Goal: Task Accomplishment & Management: Complete application form

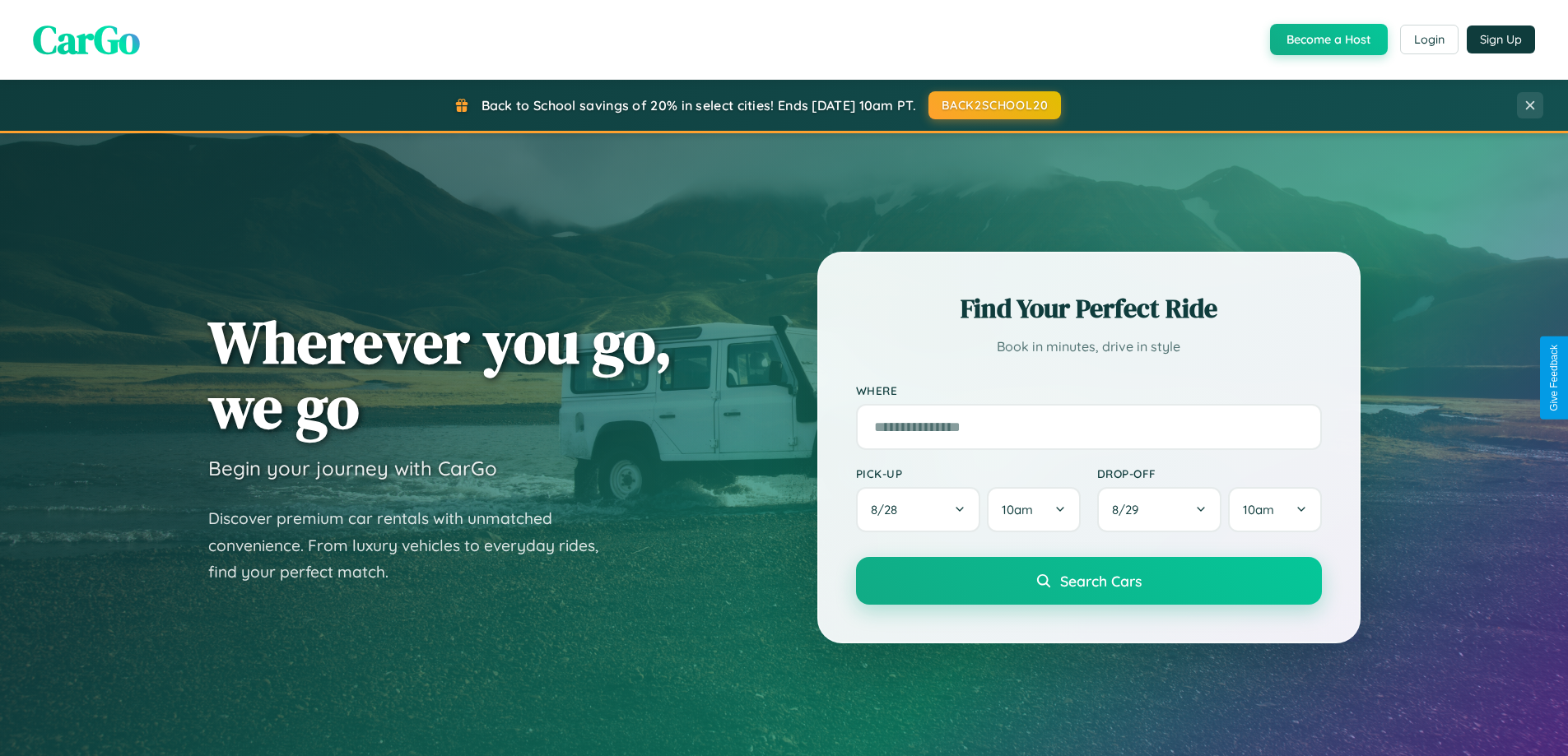
scroll to position [3168, 0]
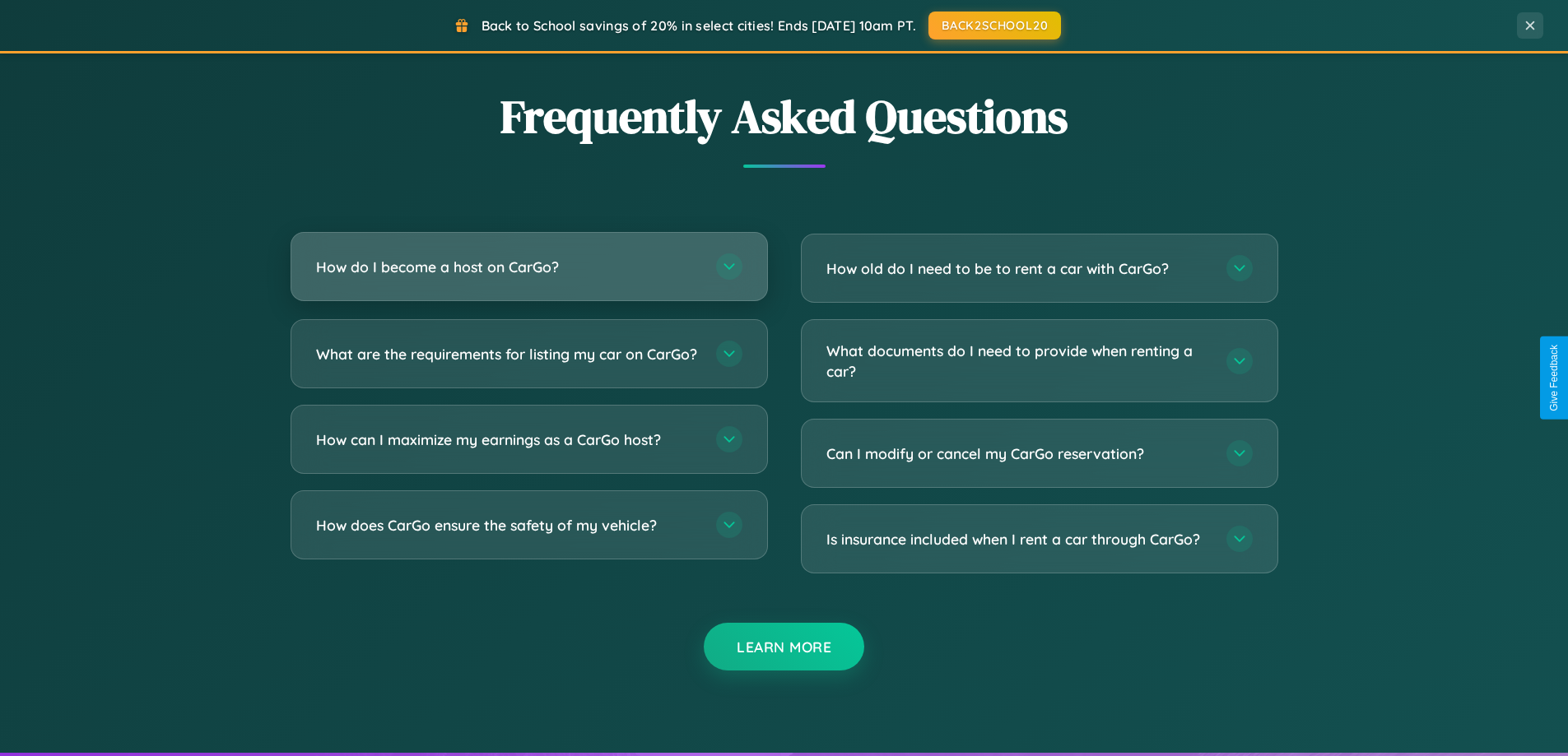
click at [528, 266] on h3 "How do I become a host on CarGo?" at bounding box center [508, 266] width 384 height 21
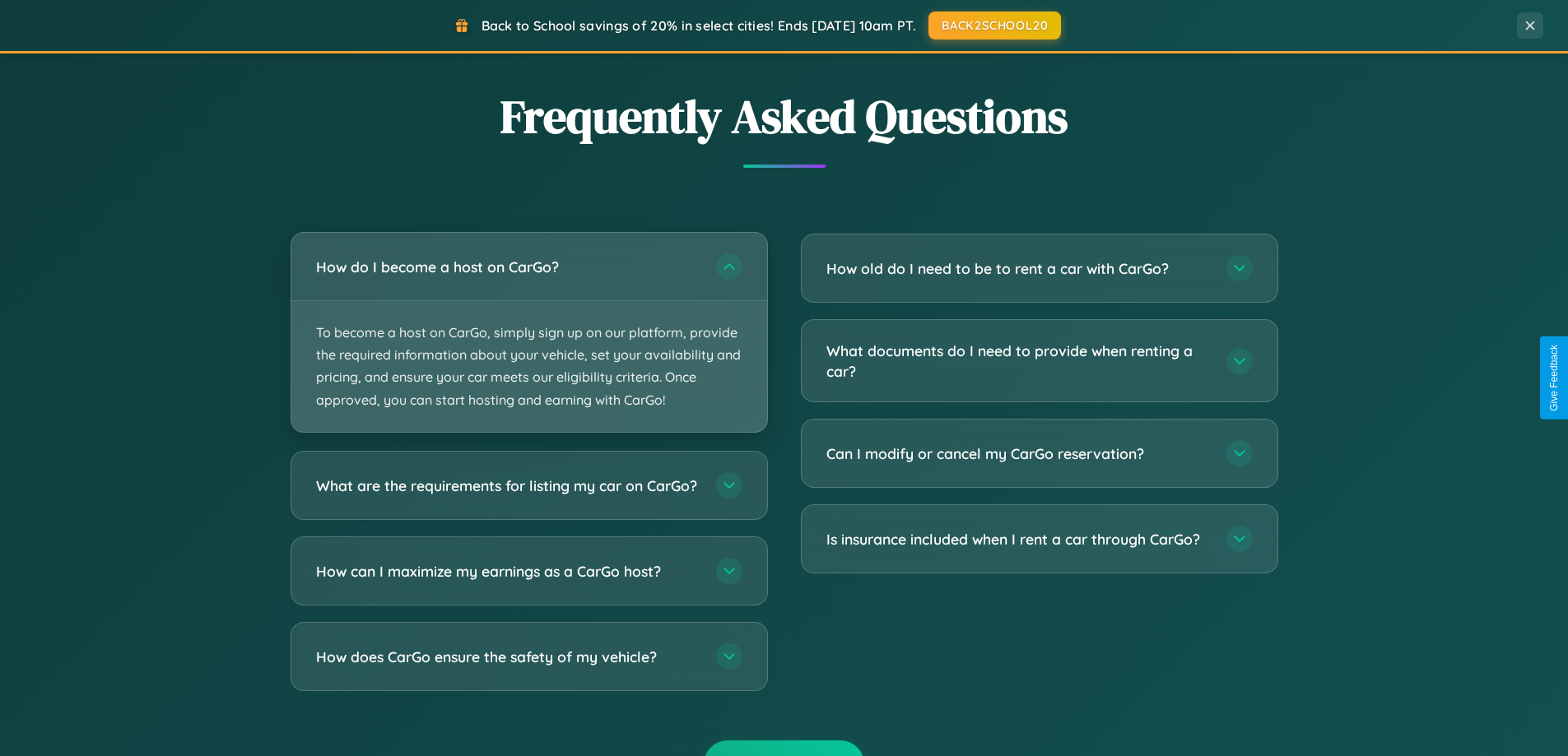
click at [528, 331] on p "To become a host on CarGo, simply sign up on our platform, provide the required…" at bounding box center [529, 367] width 476 height 131
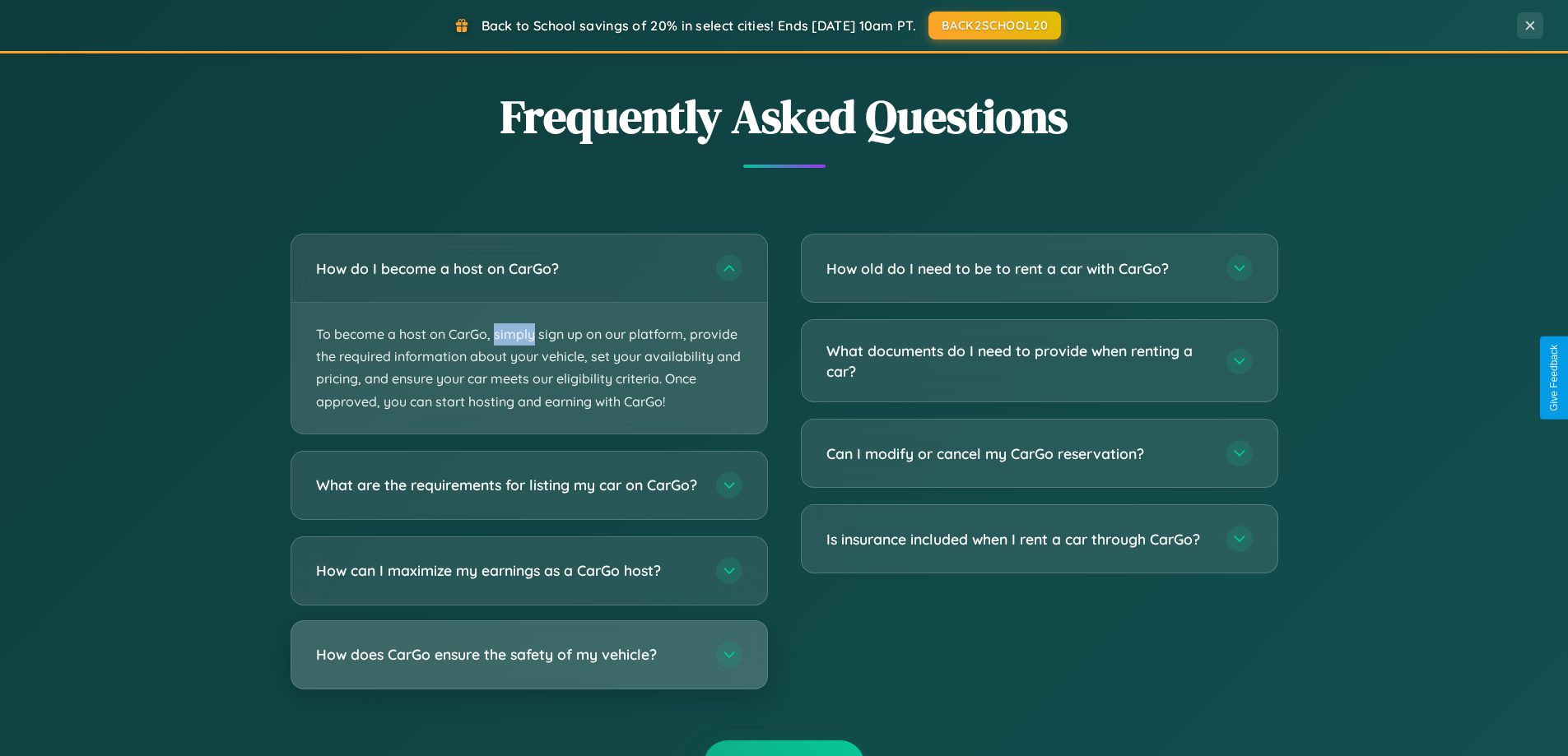
click at [528, 665] on h3 "How does CarGo ensure the safety of my vehicle?" at bounding box center [508, 655] width 384 height 21
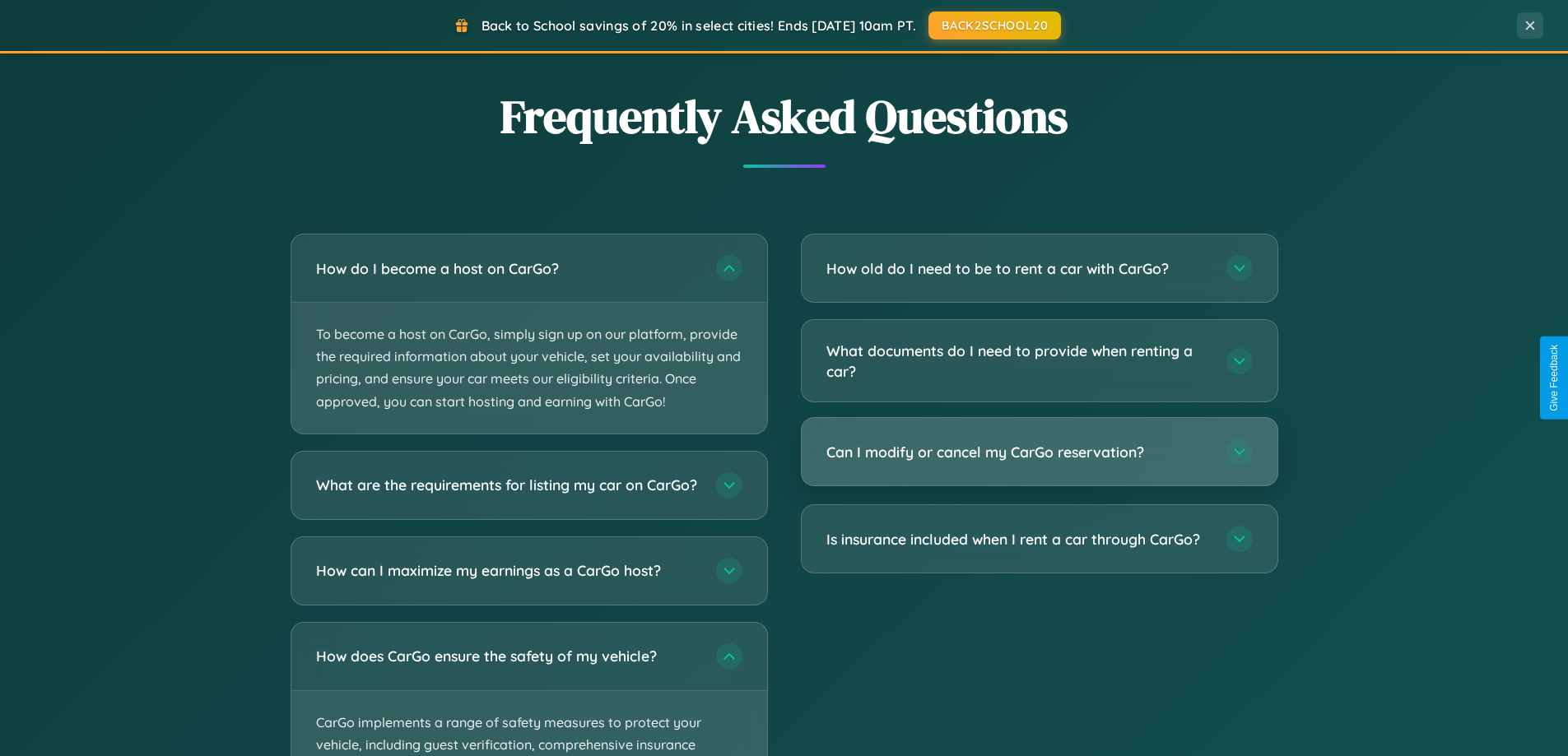
click at [1039, 453] on h3 "Can I modify or cancel my CarGo reservation?" at bounding box center [1018, 452] width 384 height 21
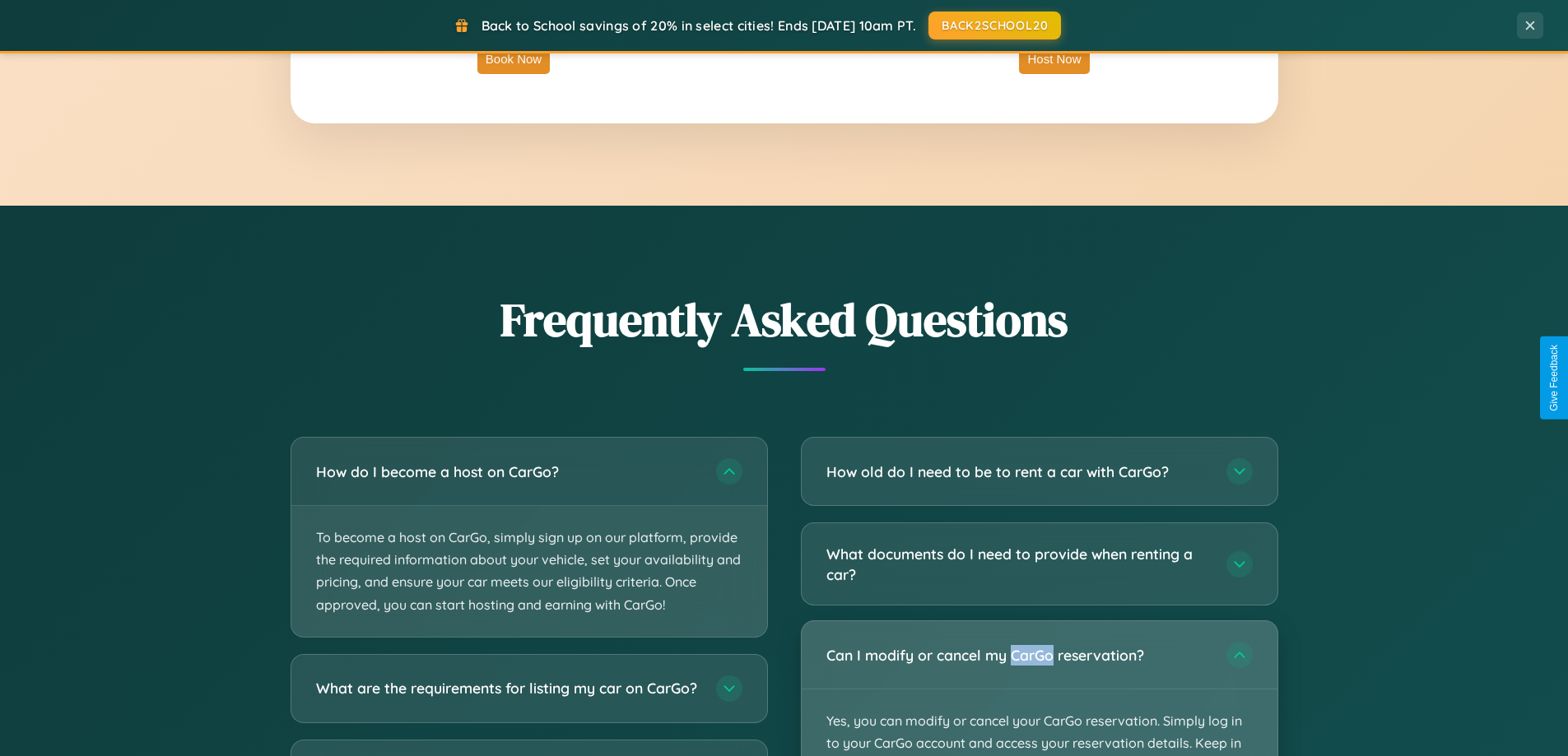
scroll to position [710, 0]
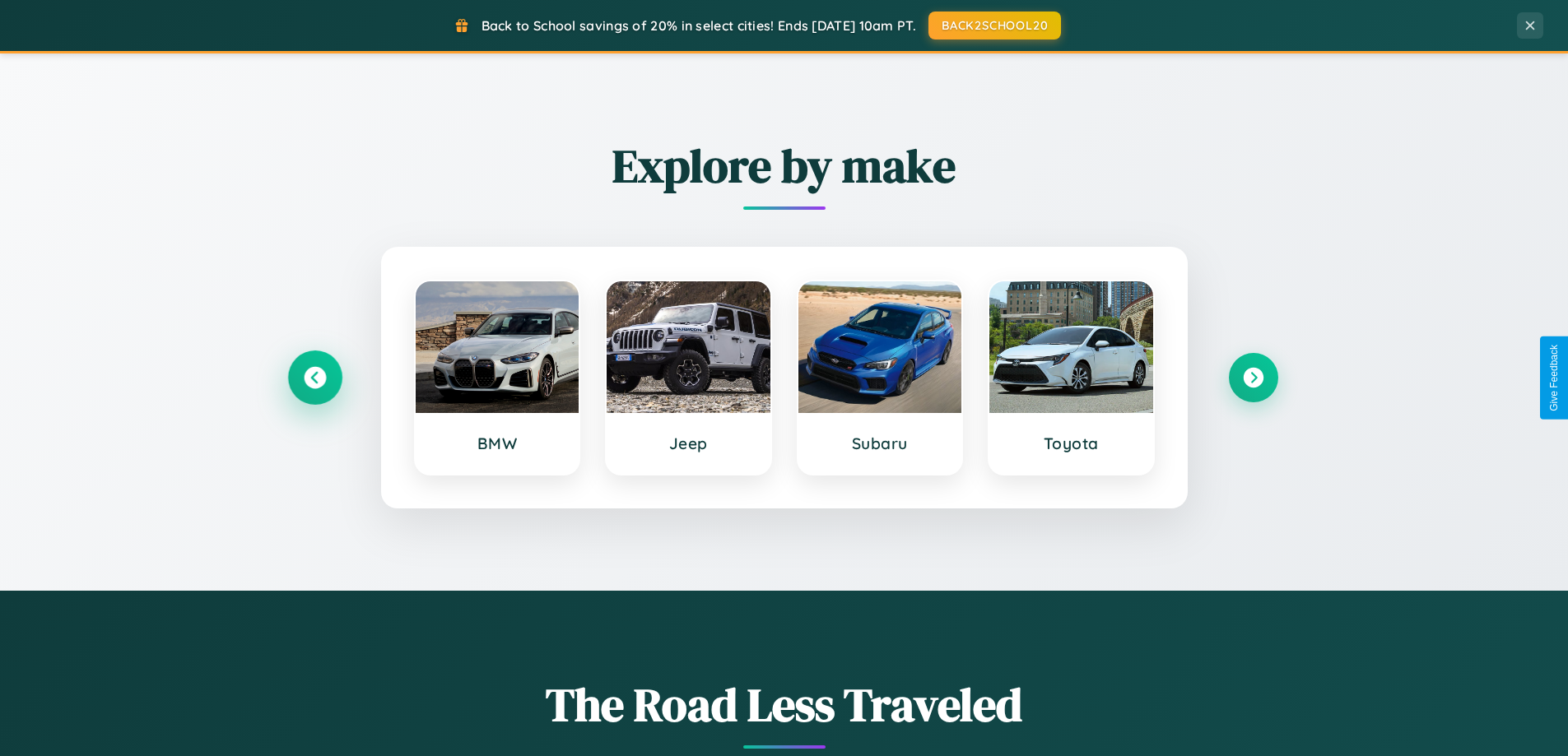
click at [314, 378] on icon at bounding box center [314, 378] width 23 height 23
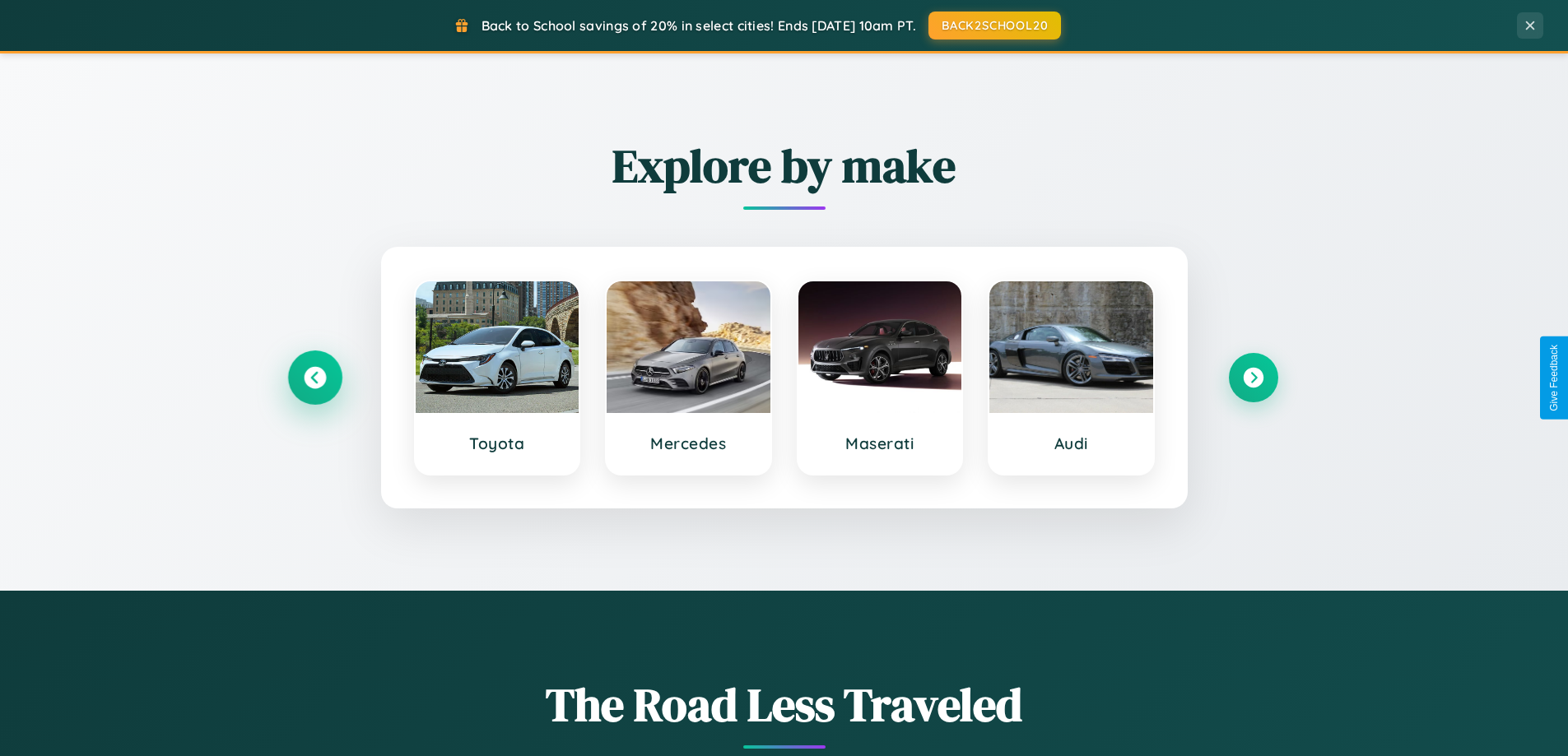
click at [314, 378] on icon at bounding box center [314, 378] width 23 height 23
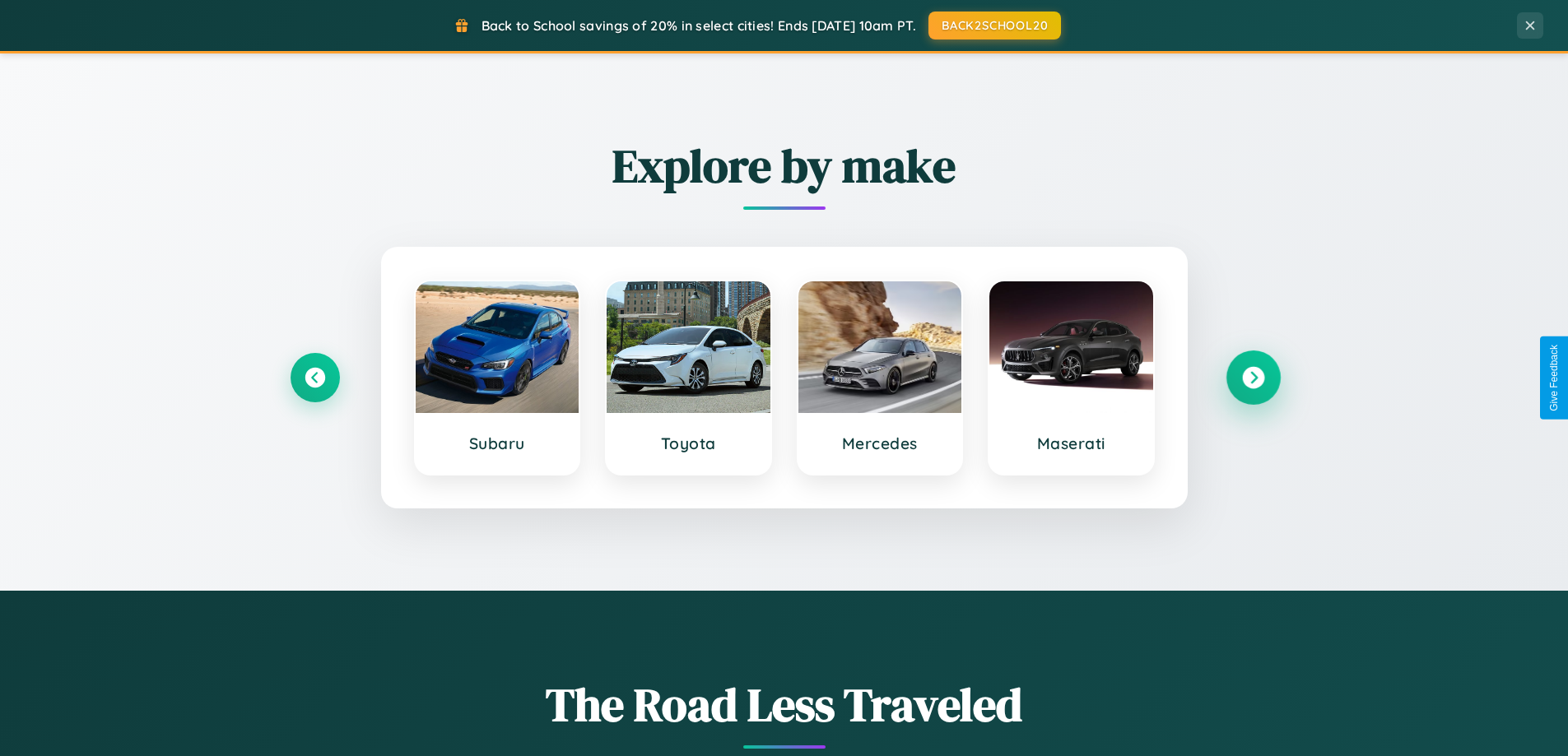
click at [1253, 378] on icon at bounding box center [1253, 378] width 23 height 23
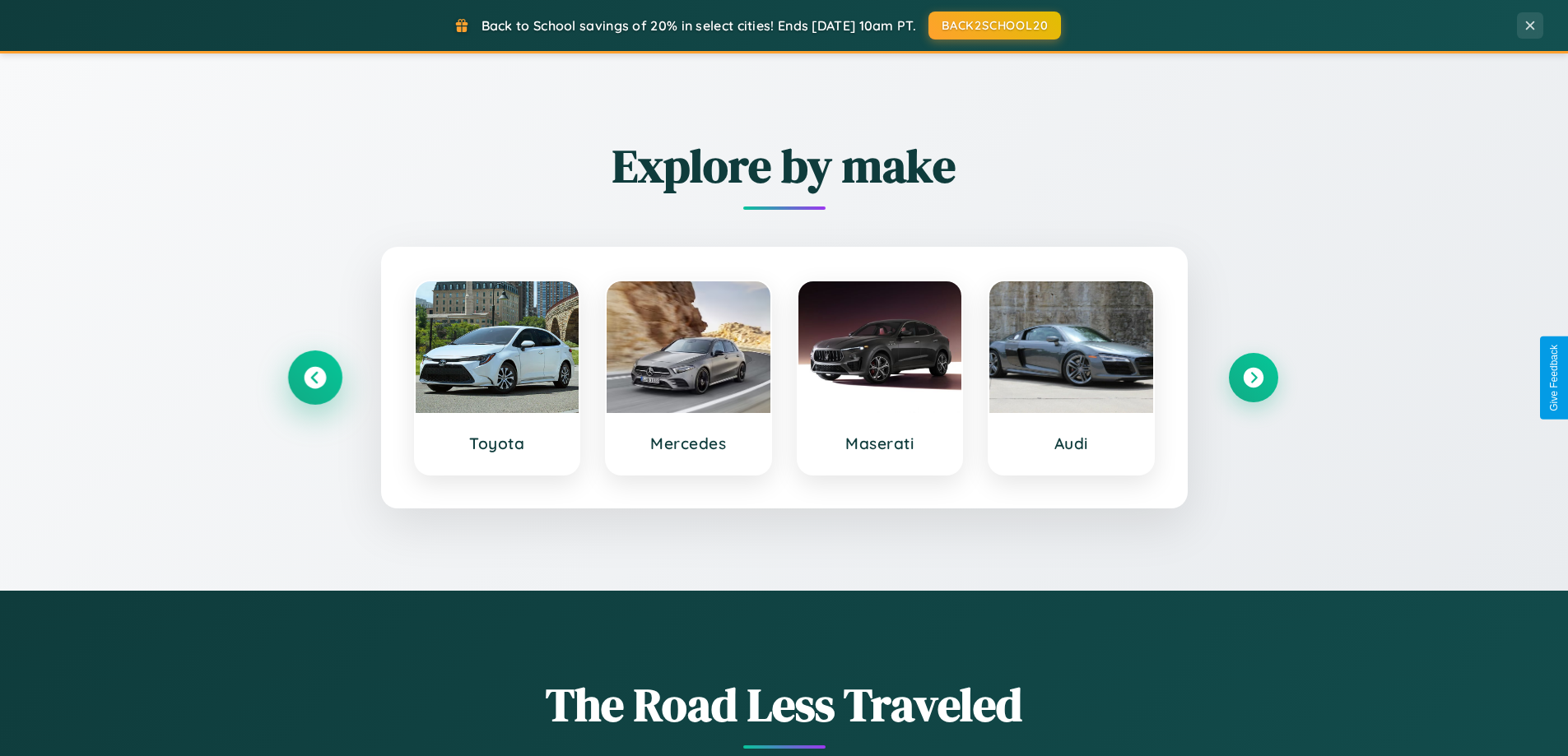
click at [314, 378] on icon at bounding box center [314, 378] width 23 height 23
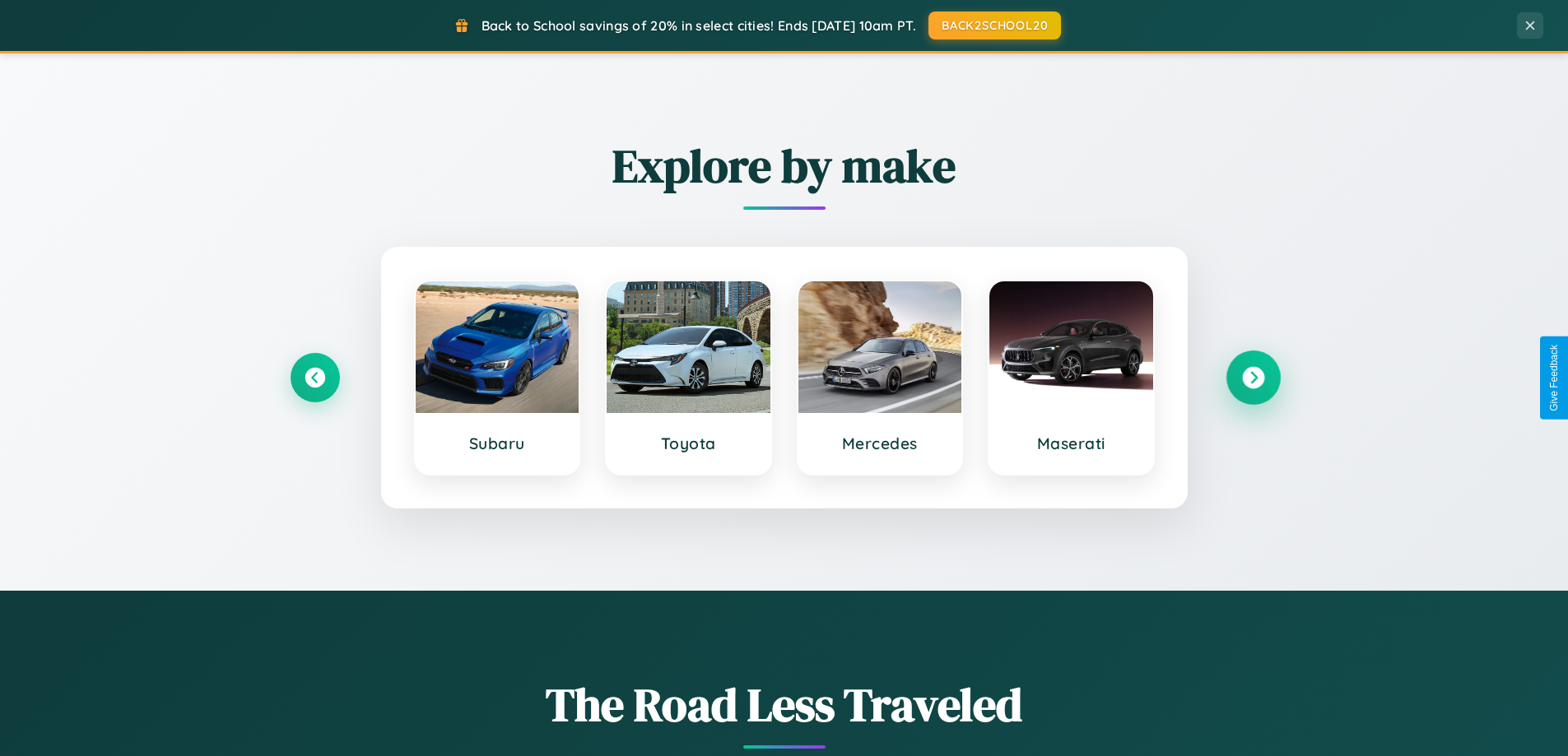
click at [1253, 378] on icon at bounding box center [1253, 378] width 23 height 23
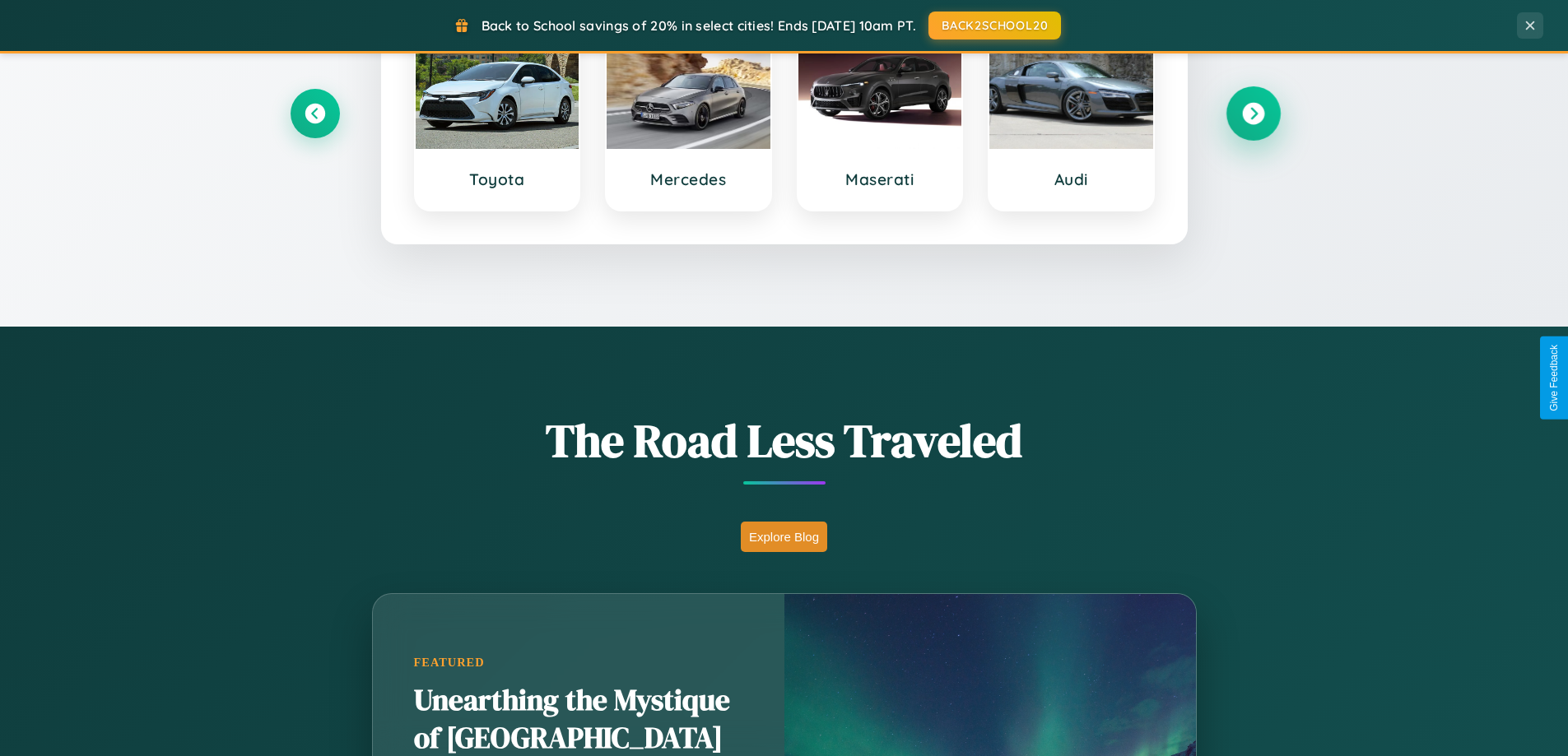
scroll to position [1133, 0]
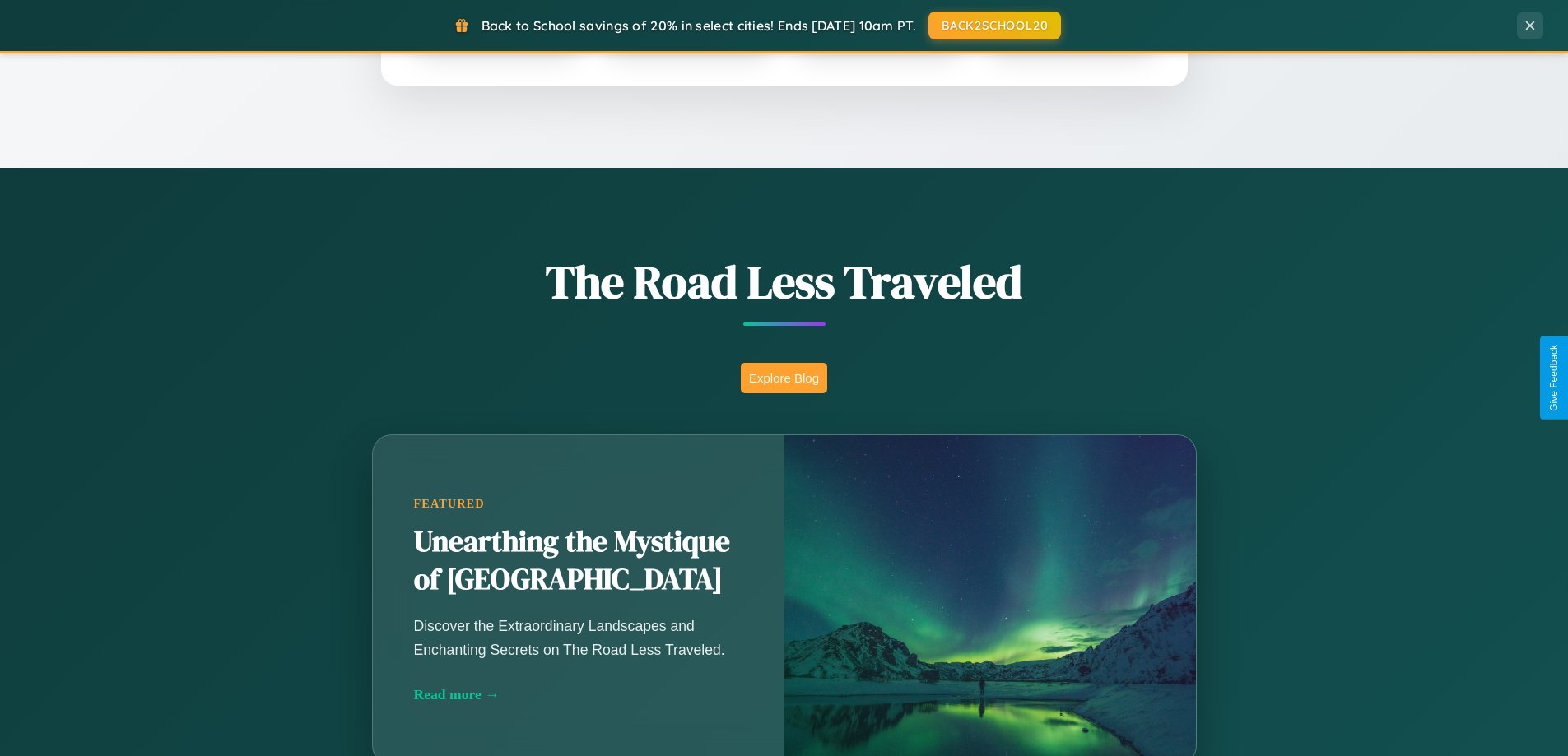
click at [784, 378] on button "Explore Blog" at bounding box center [784, 378] width 87 height 31
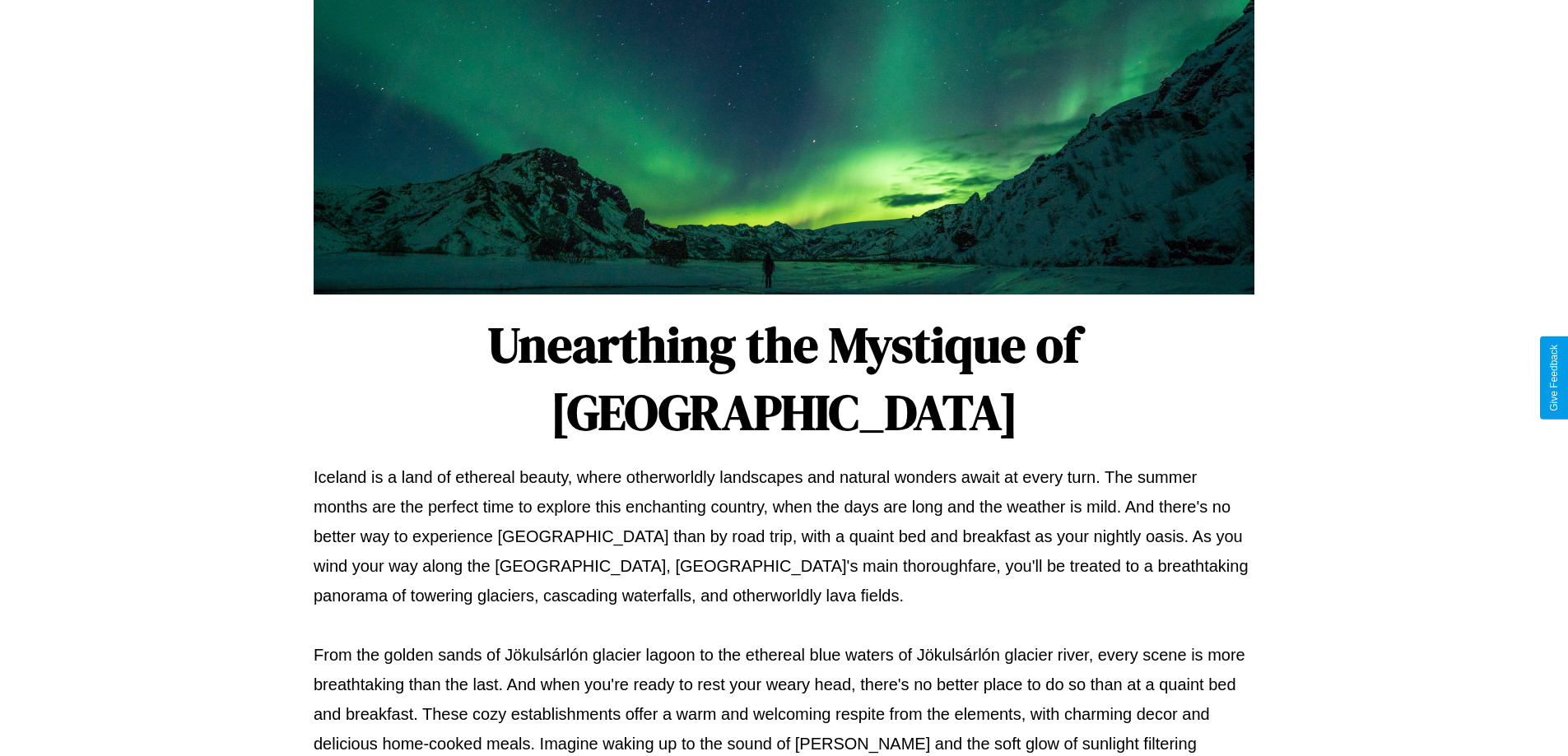
scroll to position [533, 0]
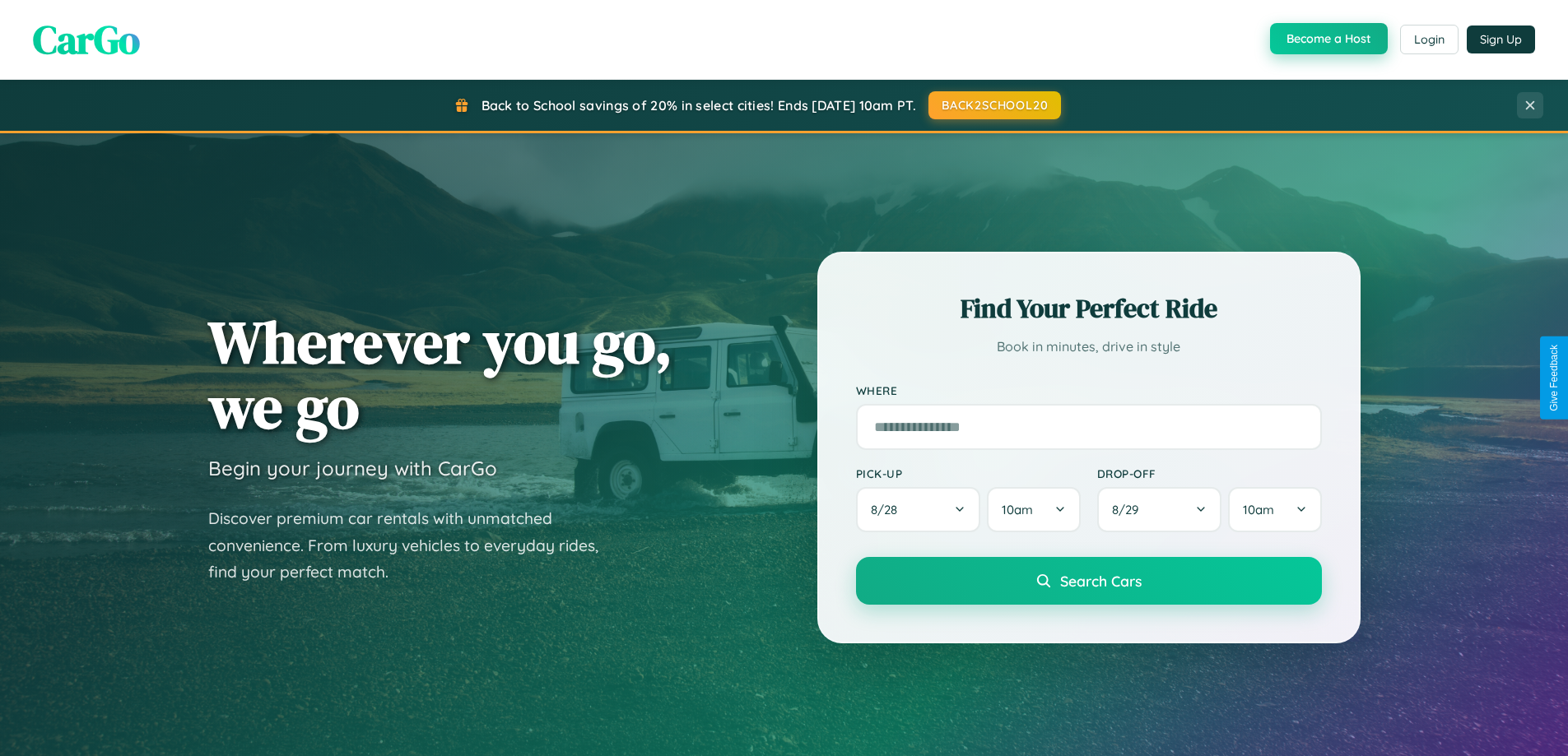
click at [1327, 39] on button "Become a Host" at bounding box center [1329, 39] width 117 height 32
